Goal: Check status: Check status

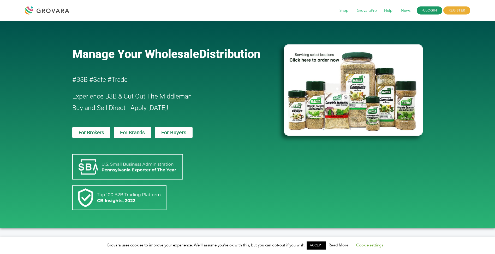
click at [432, 11] on link "LOGIN" at bounding box center [430, 11] width 26 height 8
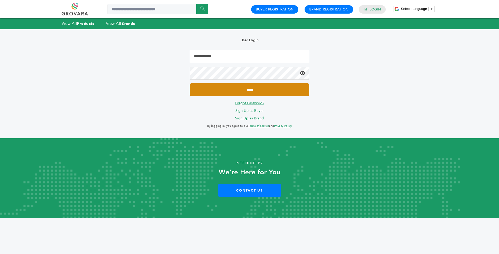
type input "**********"
click at [253, 90] on input "*****" at bounding box center [250, 89] width 120 height 13
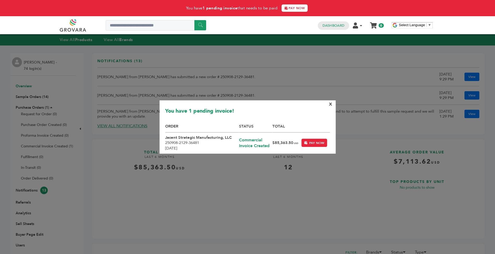
click at [332, 103] on span "X" at bounding box center [330, 104] width 3 height 6
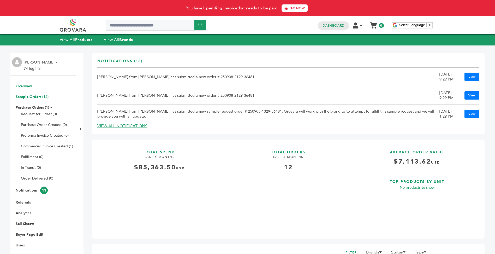
click at [36, 96] on link "Sample Orders (14)" at bounding box center [32, 96] width 33 height 5
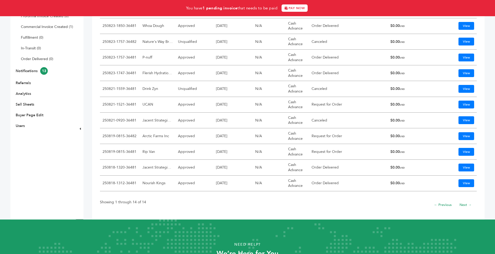
scroll to position [121, 0]
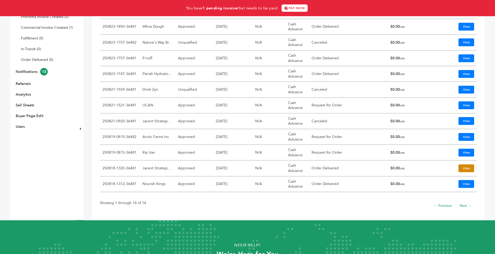
click at [463, 168] on link "View" at bounding box center [467, 168] width 16 height 8
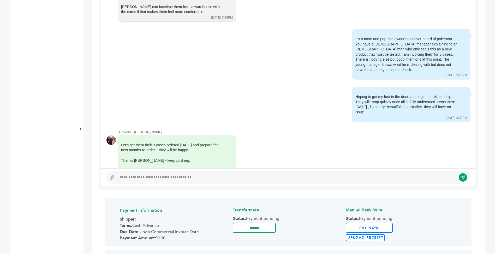
scroll to position [293, 0]
click at [139, 174] on div at bounding box center [289, 178] width 364 height 13
click at [137, 175] on div at bounding box center [289, 178] width 364 height 13
click at [136, 178] on div at bounding box center [287, 178] width 339 height 6
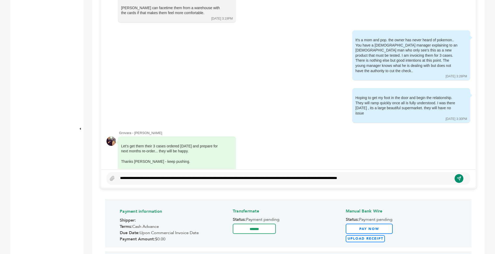
click at [460, 180] on icon "submit" at bounding box center [459, 179] width 4 height 4
